Goal: Task Accomplishment & Management: Complete application form

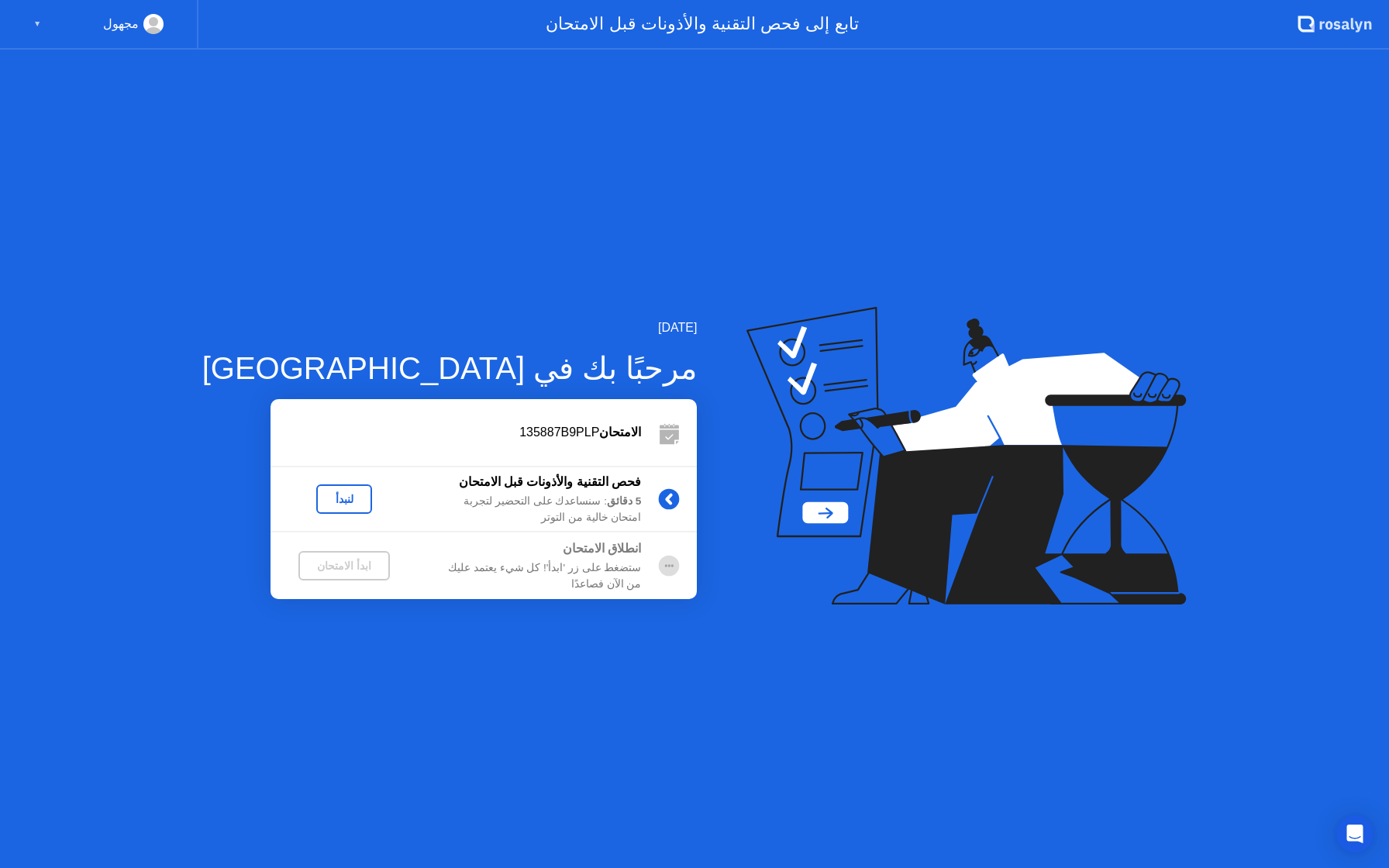
click at [323, 501] on div "لنبدأ" at bounding box center [344, 499] width 43 height 12
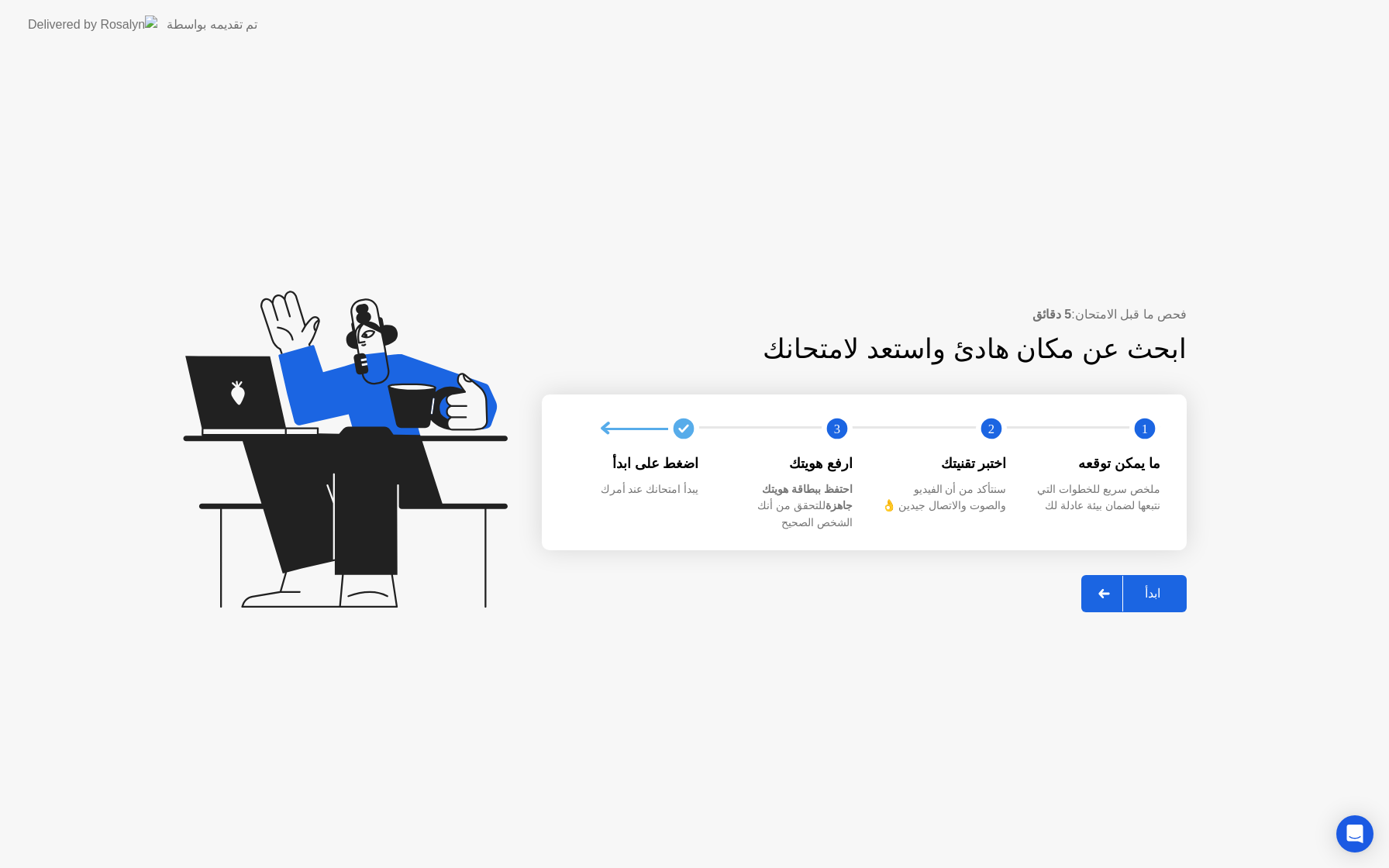
click at [1095, 587] on div at bounding box center [1104, 594] width 37 height 36
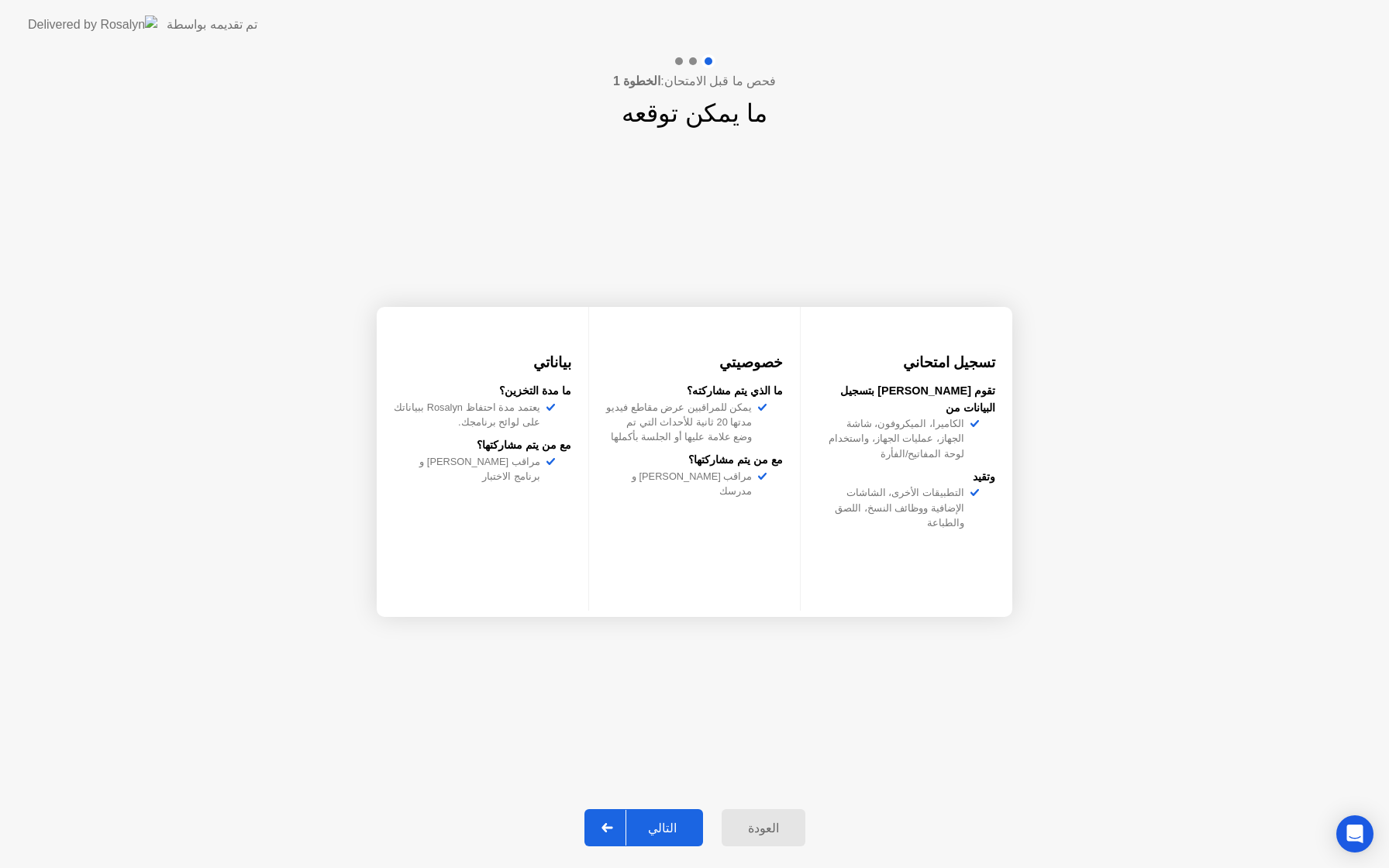
click at [659, 827] on div "التالي" at bounding box center [662, 828] width 72 height 15
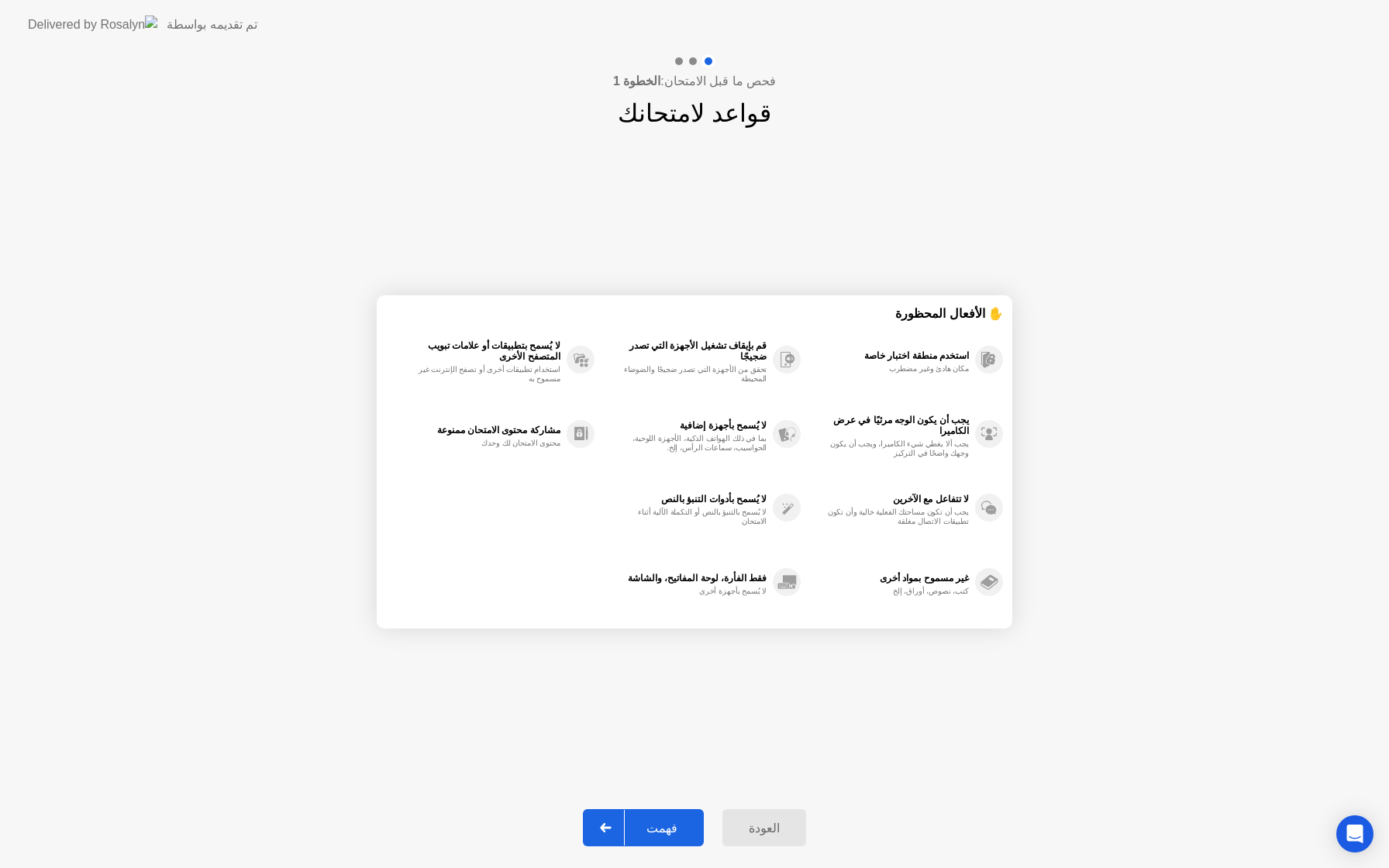
click at [668, 828] on div "فهمت" at bounding box center [662, 828] width 75 height 15
select select "**********"
select select "*******"
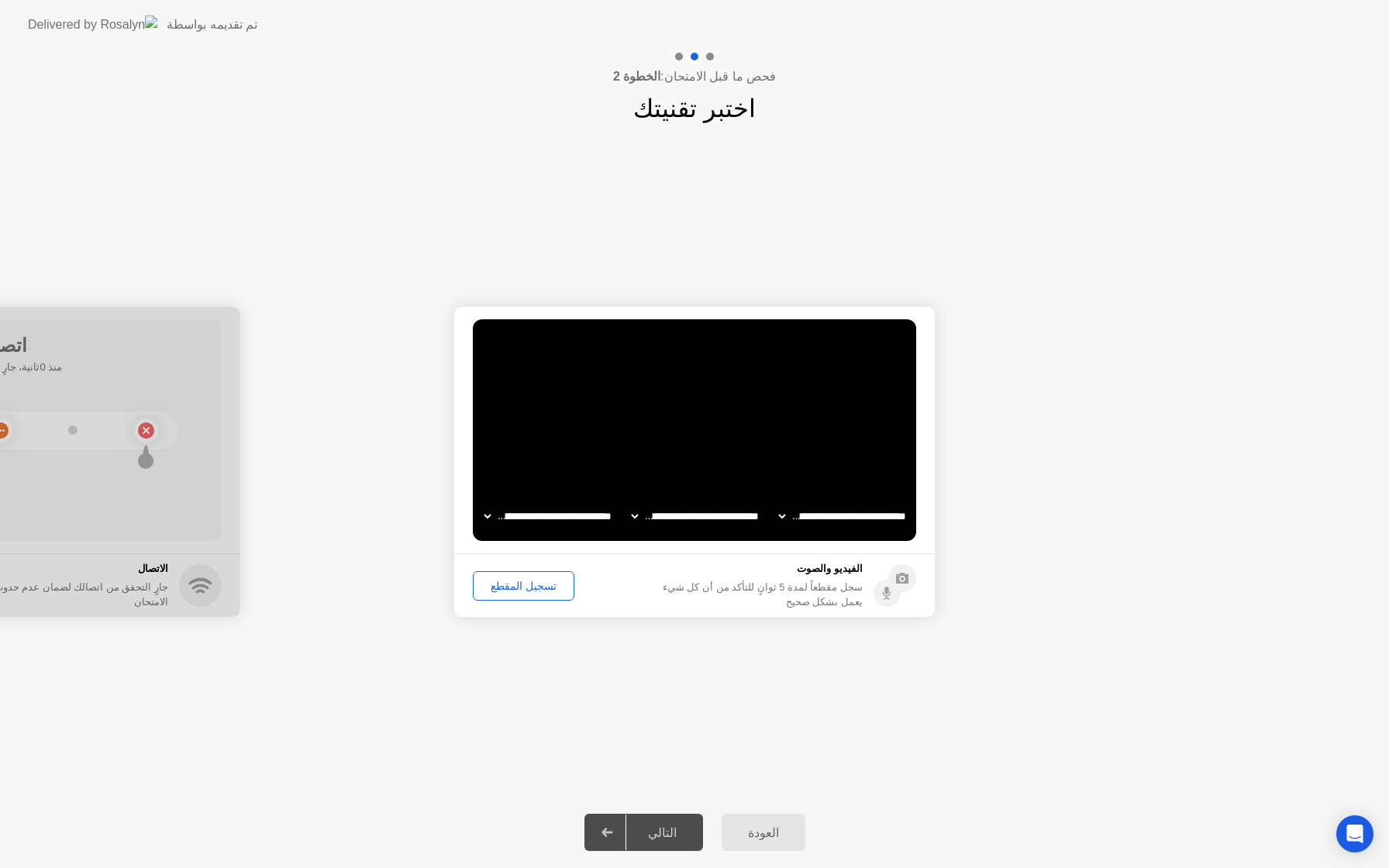
click at [527, 589] on div "تسجيل المقطع" at bounding box center [523, 586] width 91 height 12
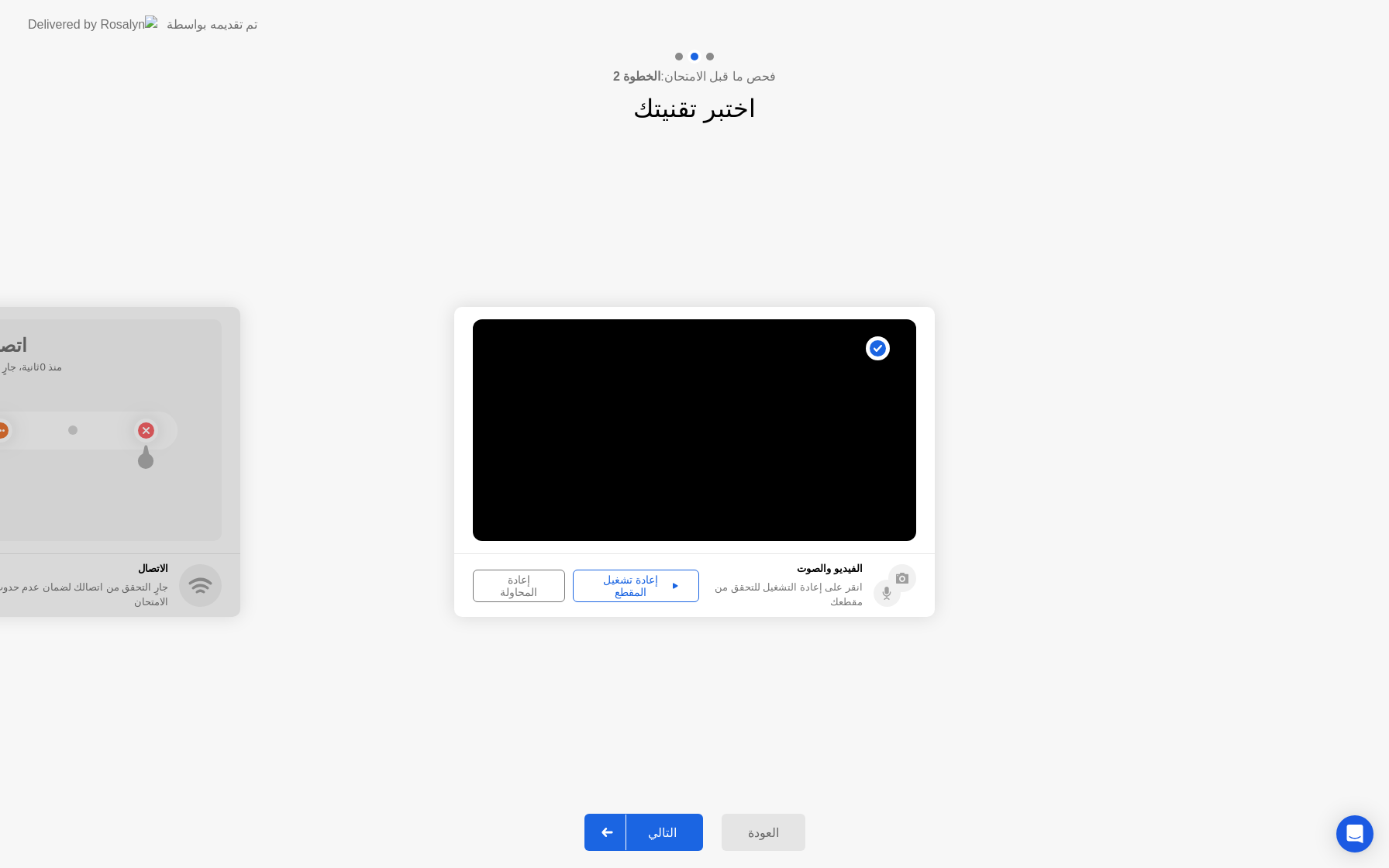
click at [627, 591] on div "إعادة تشغيل المقطع" at bounding box center [635, 586] width 115 height 25
click at [651, 833] on div "التالي" at bounding box center [662, 832] width 72 height 15
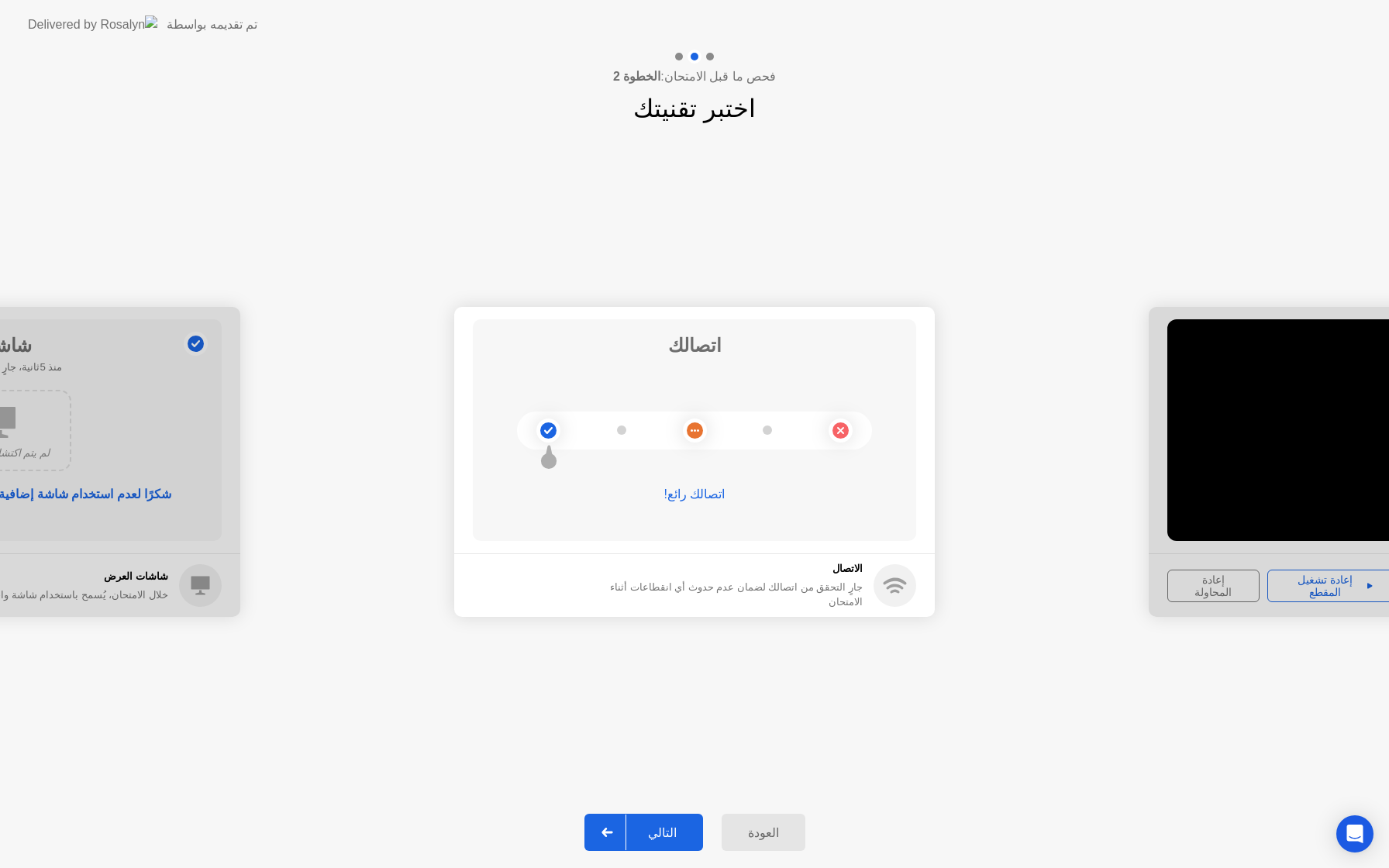
click at [668, 835] on div "التالي" at bounding box center [662, 832] width 72 height 15
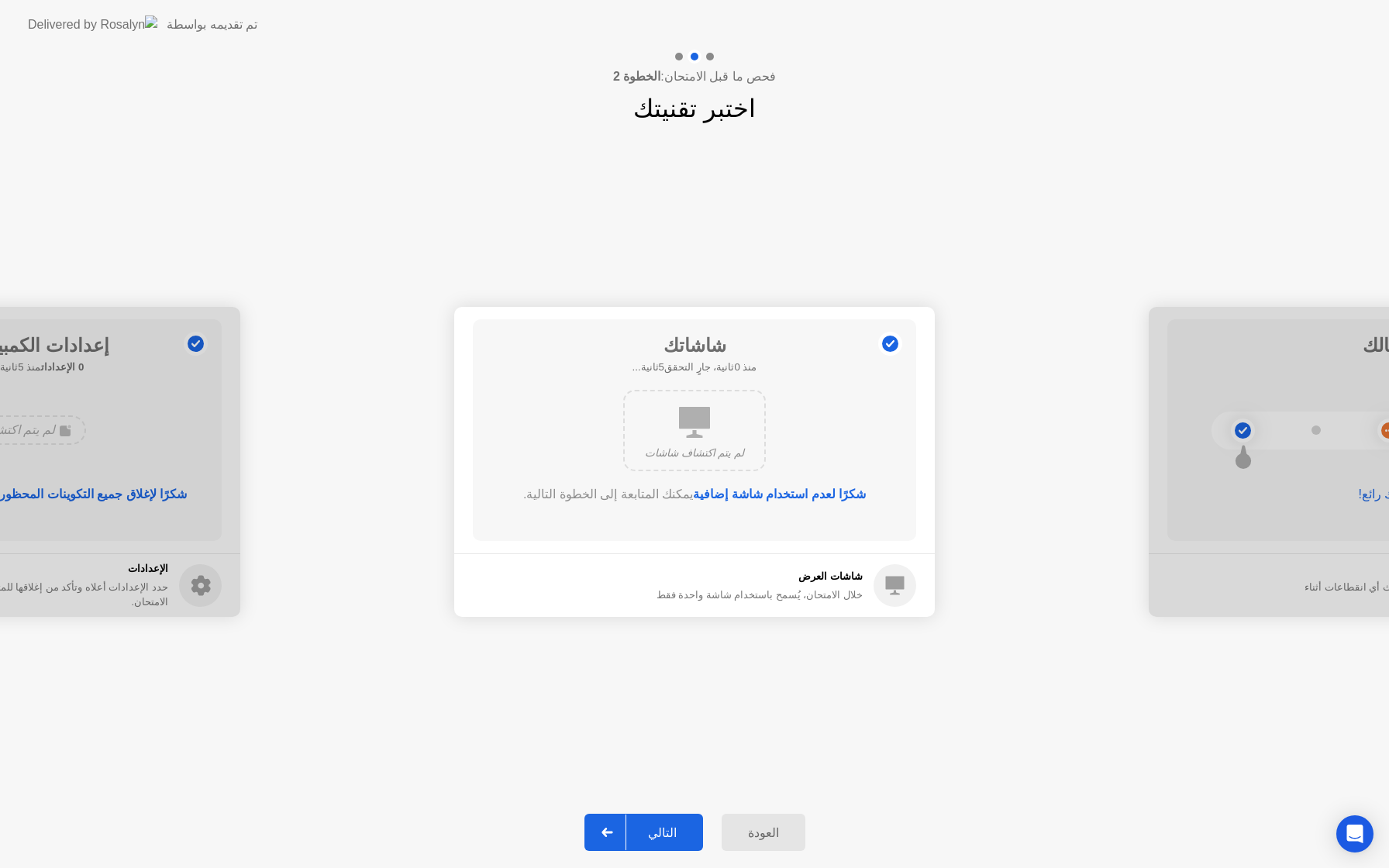
click at [668, 840] on div "التالي" at bounding box center [662, 832] width 72 height 15
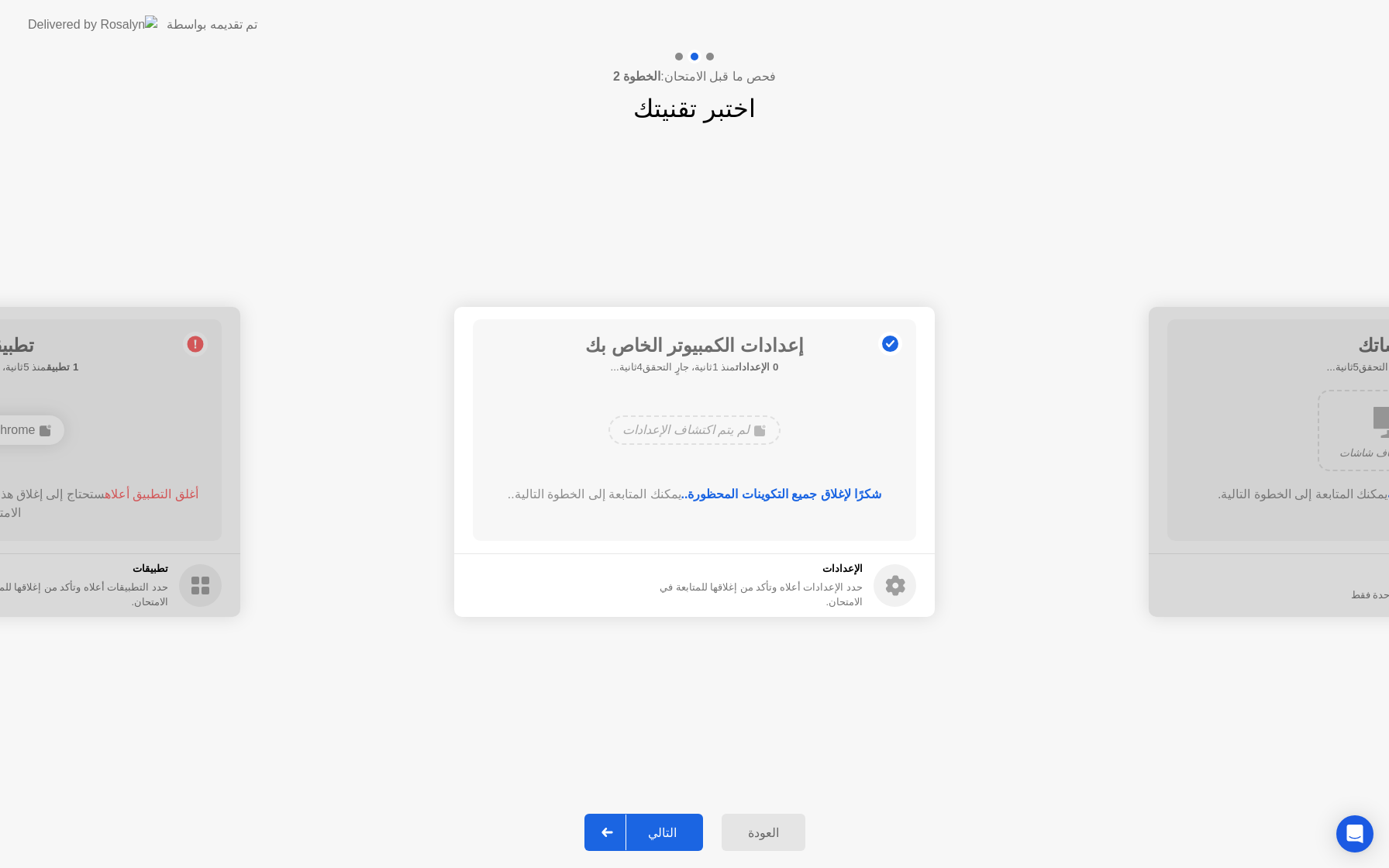
click at [656, 828] on div "التالي" at bounding box center [662, 832] width 72 height 15
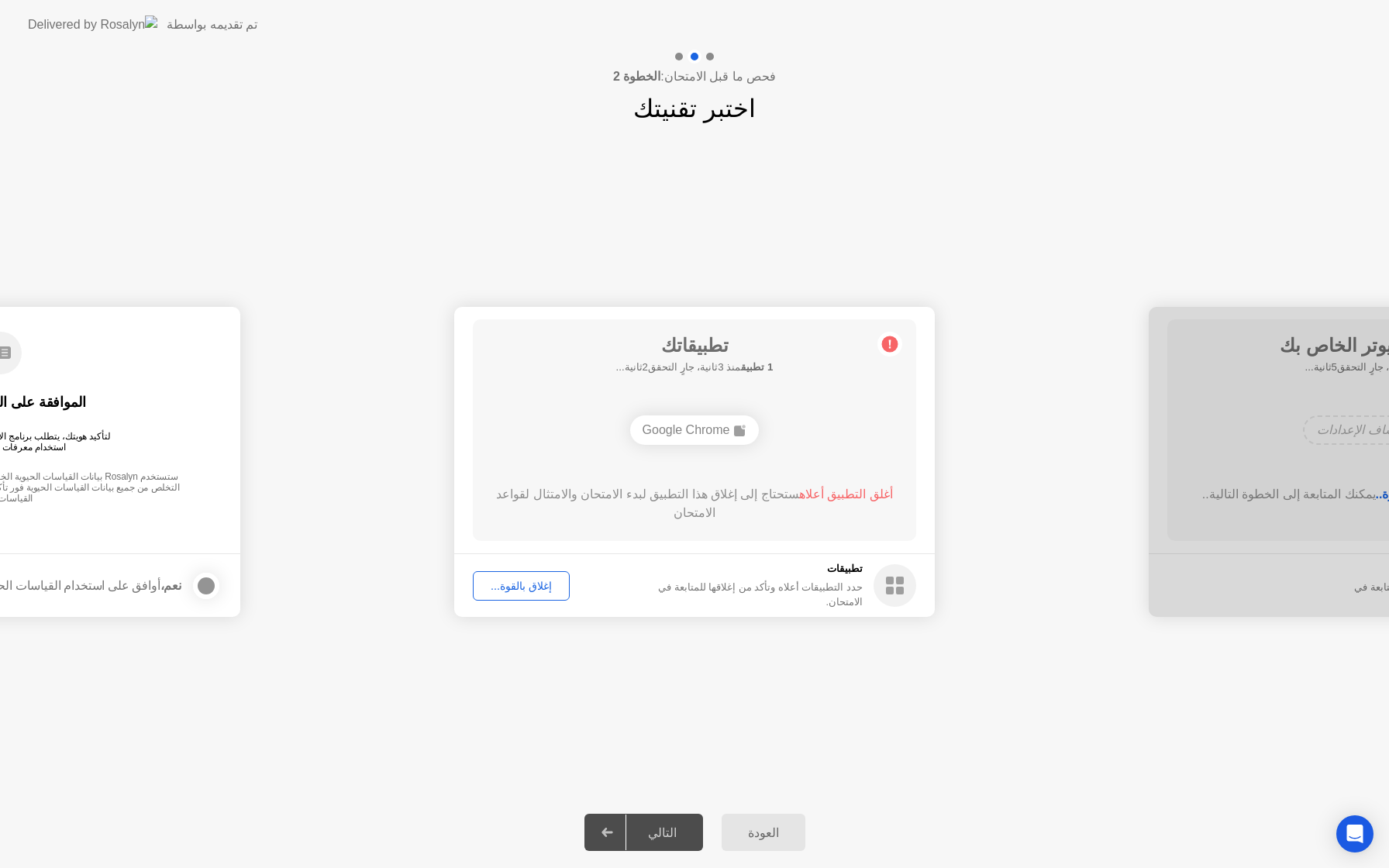
click at [527, 590] on div "إغلاق بالقوة..." at bounding box center [522, 586] width 86 height 12
click at [670, 831] on div "التالي" at bounding box center [662, 832] width 72 height 15
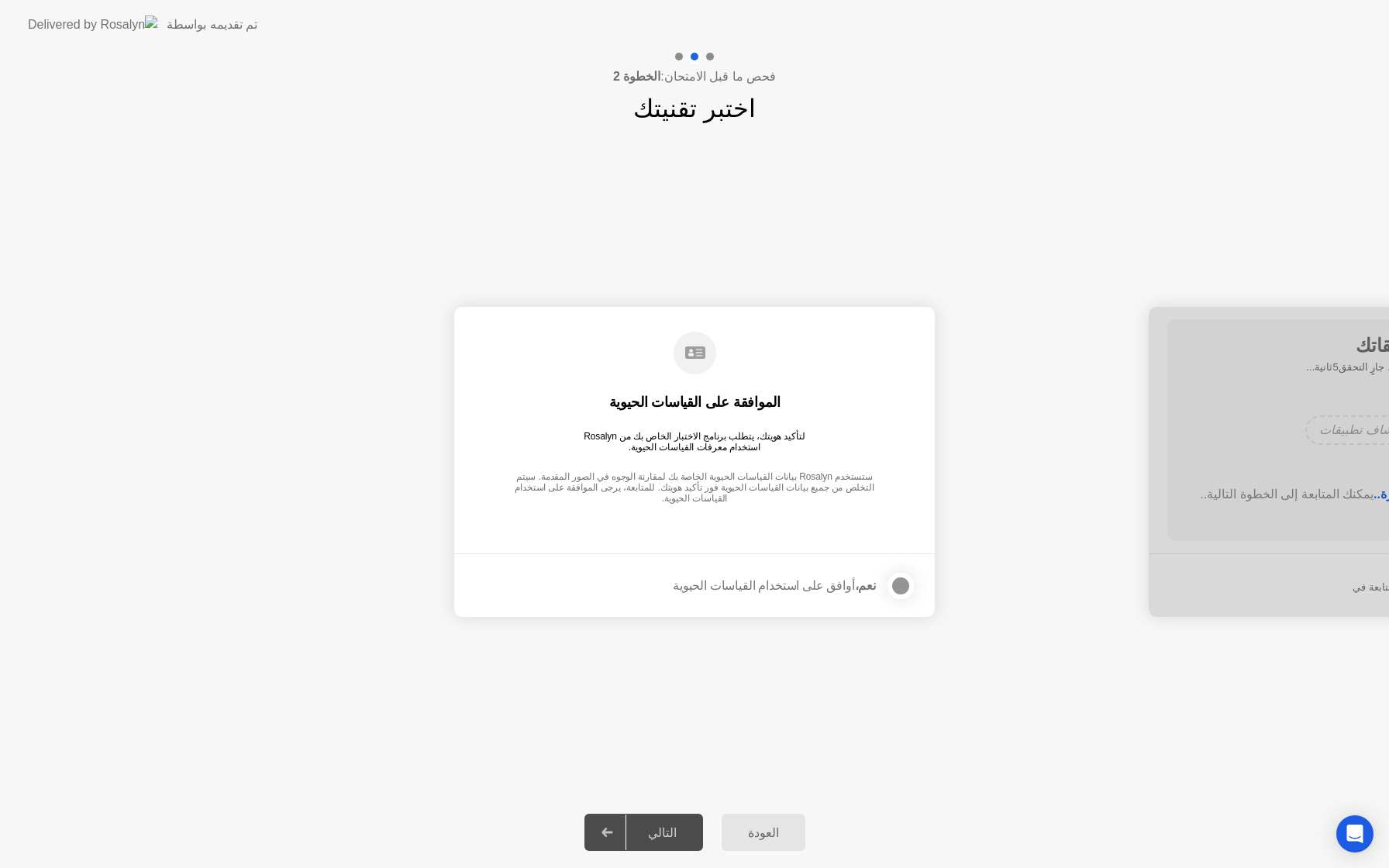
click at [894, 592] on div at bounding box center [900, 586] width 18 height 18
click at [668, 831] on div "التالي" at bounding box center [662, 832] width 72 height 15
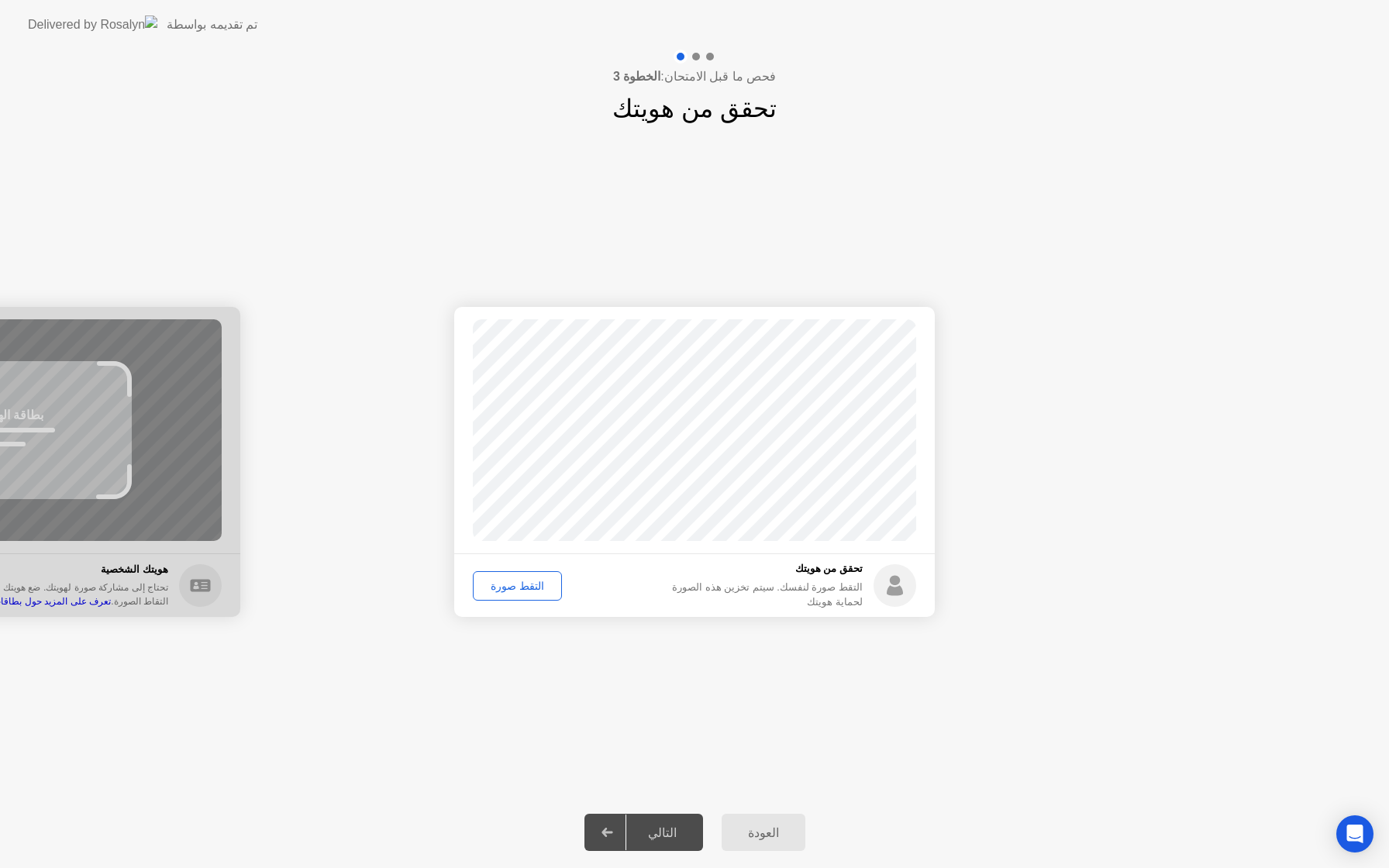
click at [522, 584] on div "التقط صورة" at bounding box center [517, 586] width 78 height 12
click at [518, 587] on div "إعادة الالتقاط" at bounding box center [521, 586] width 84 height 12
click at [515, 586] on div "التقط صورة" at bounding box center [517, 586] width 78 height 12
click at [666, 839] on div "التالي" at bounding box center [662, 832] width 72 height 15
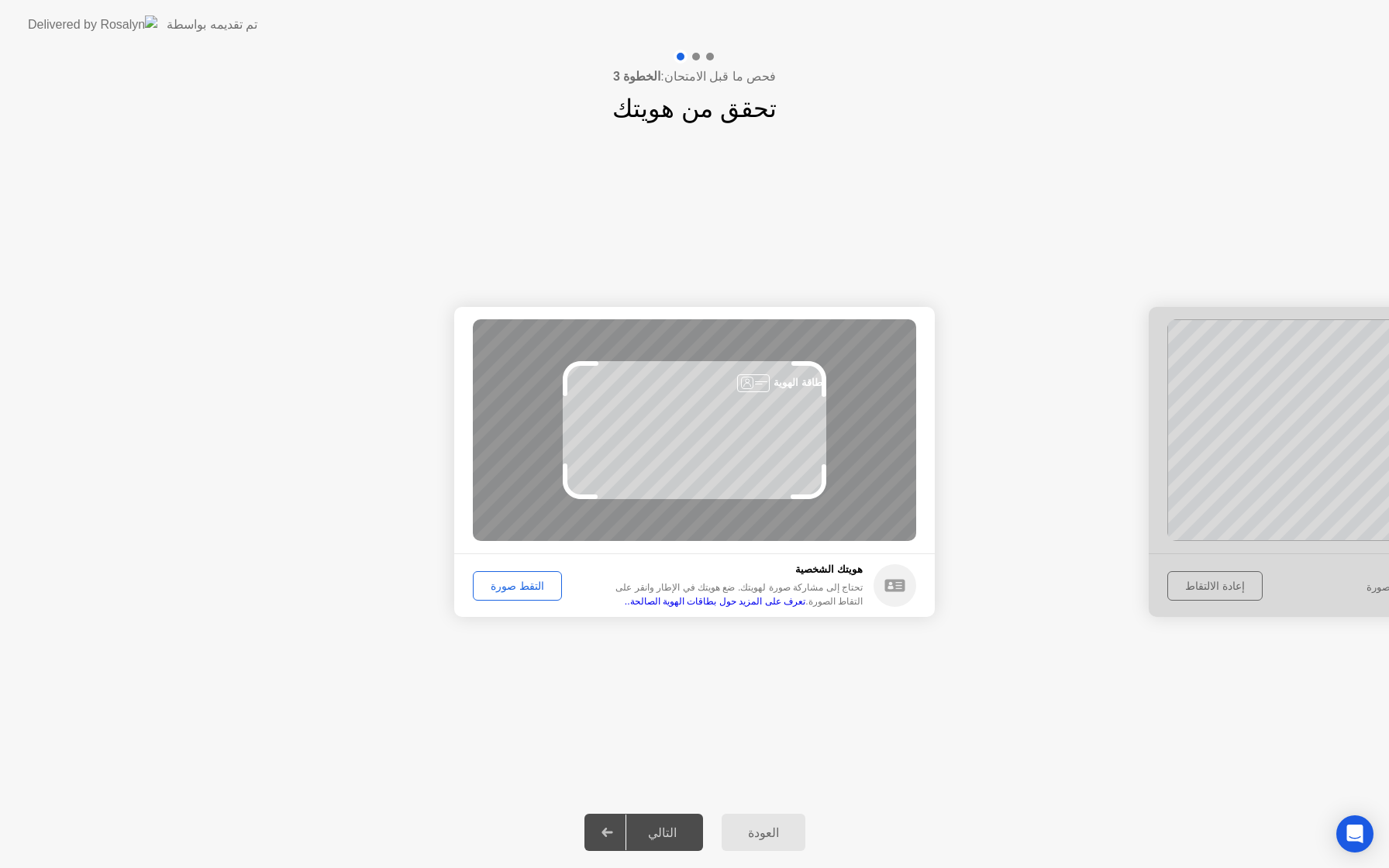
click at [515, 591] on div "التقط صورة" at bounding box center [517, 586] width 78 height 12
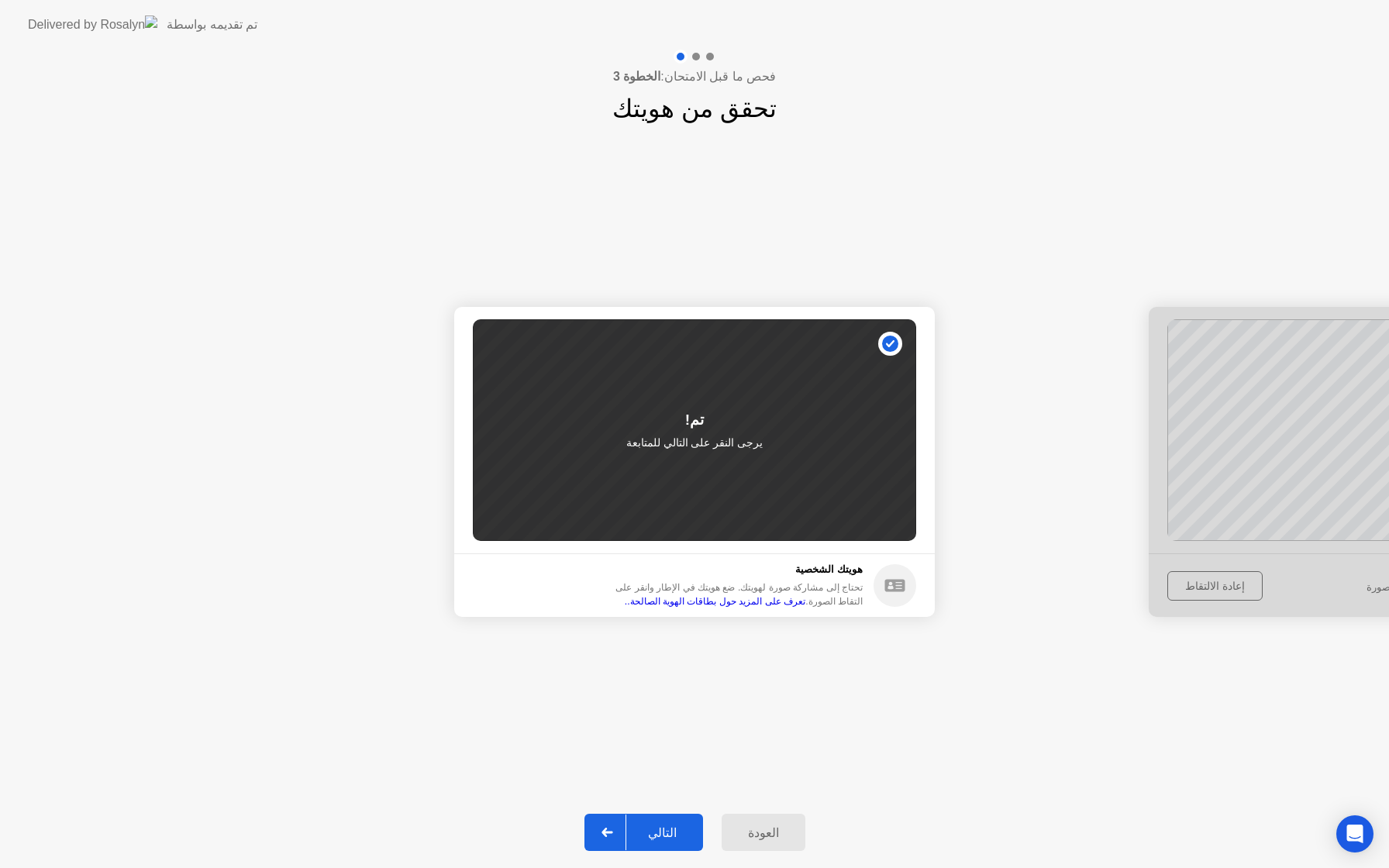
click at [699, 420] on div "تم!" at bounding box center [694, 420] width 18 height 23
click at [651, 829] on div "التالي" at bounding box center [662, 832] width 72 height 15
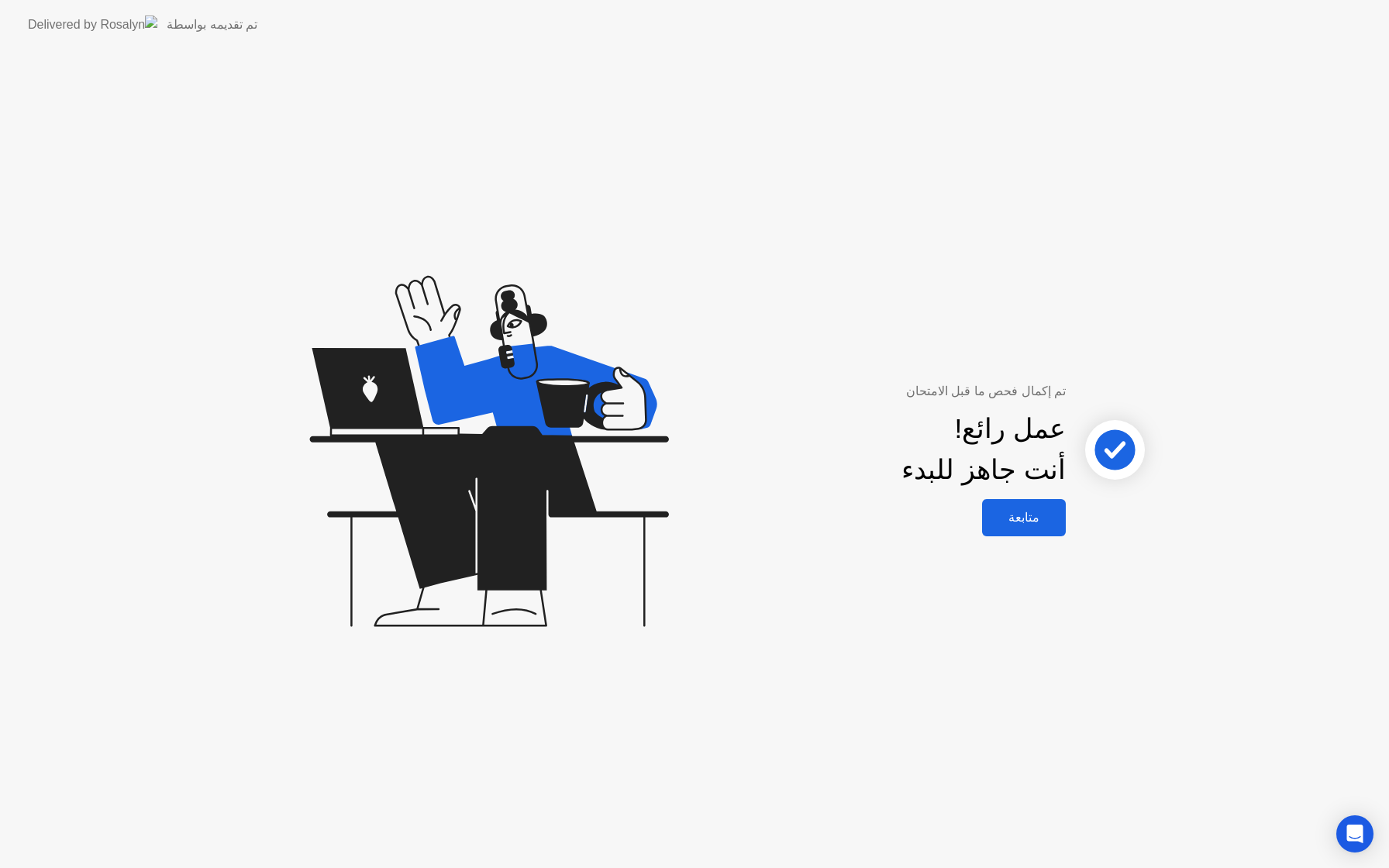
click at [1027, 522] on div "متابعة" at bounding box center [1024, 517] width 75 height 15
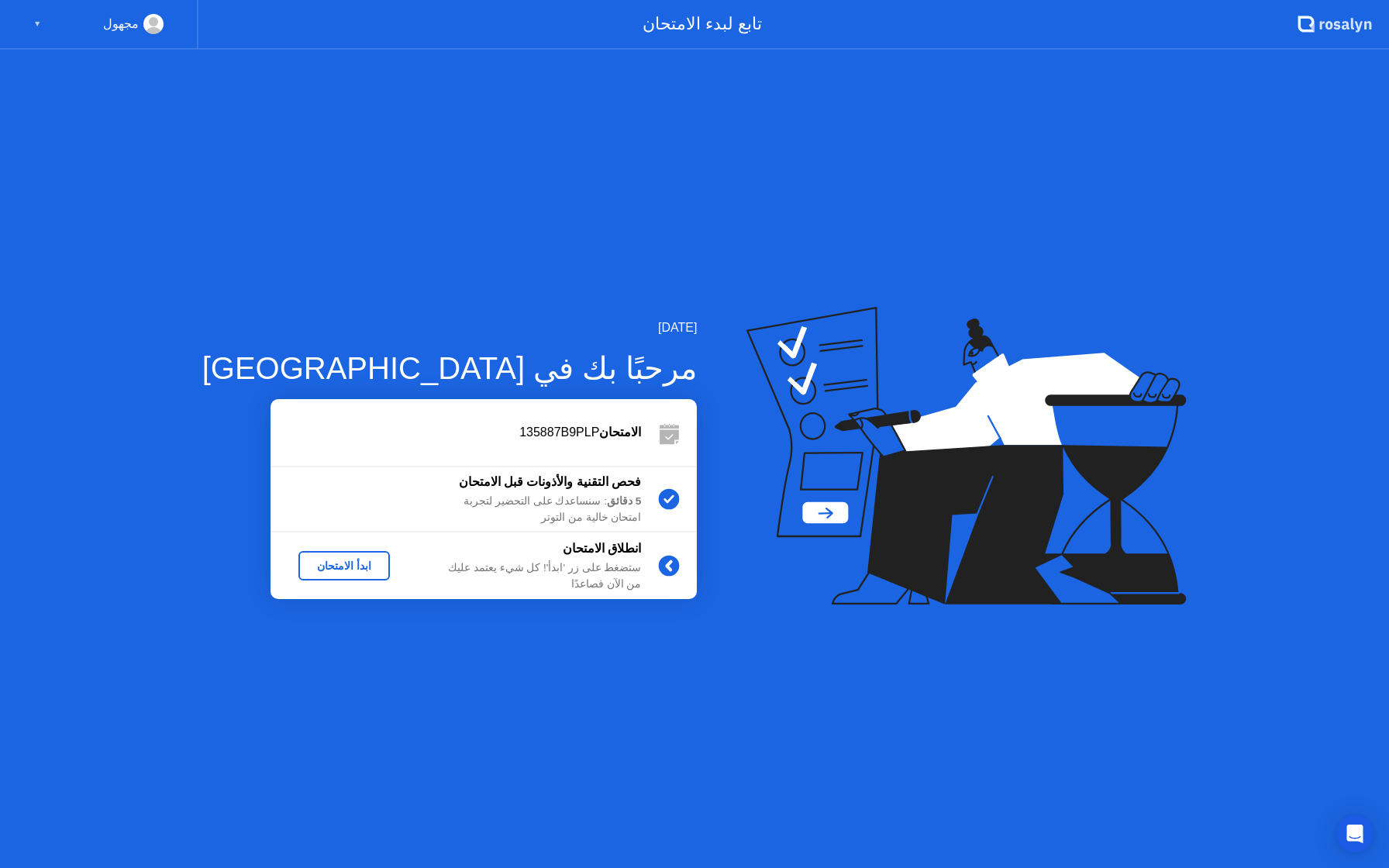
click at [299, 577] on button "ابدأ الامتحان" at bounding box center [344, 565] width 91 height 29
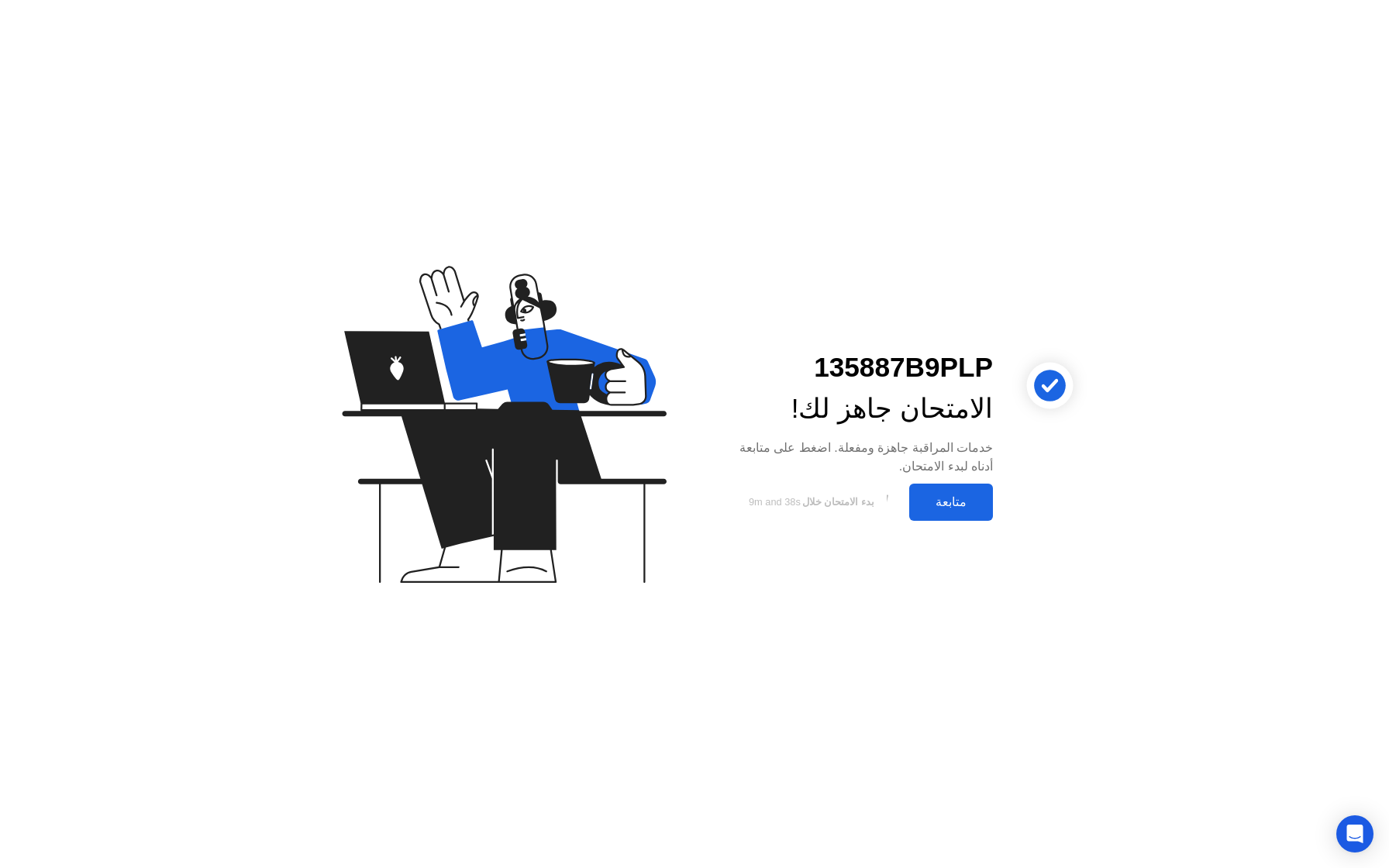
click at [956, 505] on div "متابعة" at bounding box center [951, 501] width 75 height 15
